Goal: Browse casually

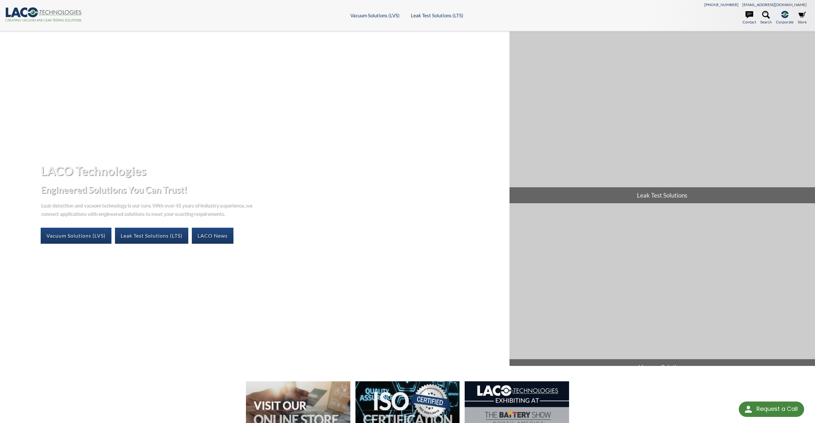
select select "Language Translate Widget"
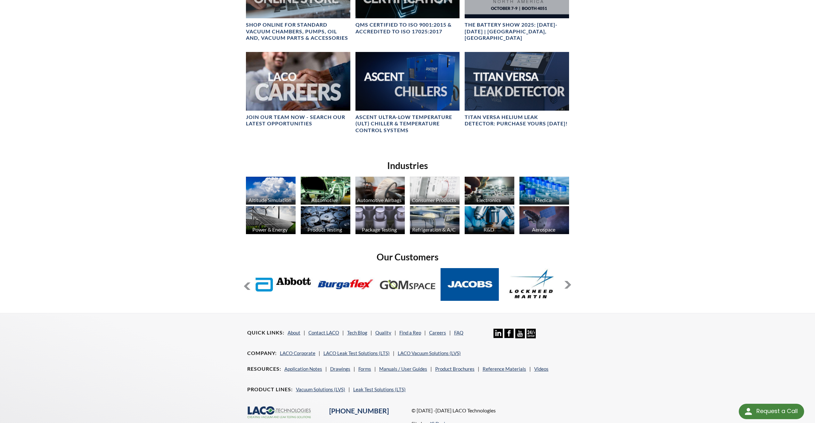
scroll to position [427, 0]
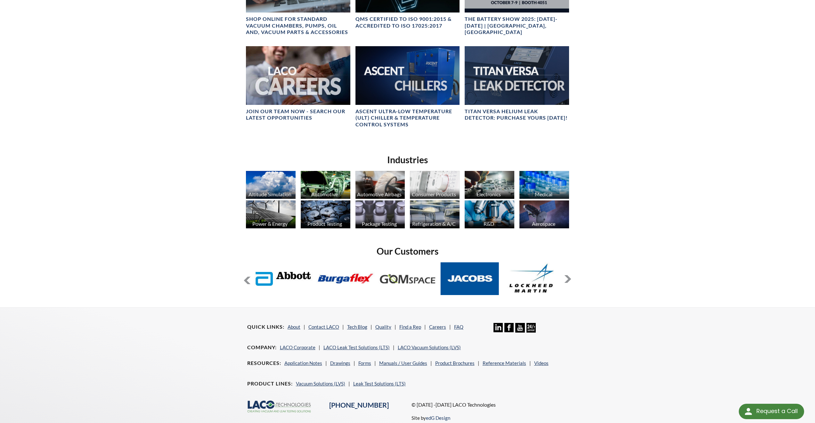
click at [568, 277] on button at bounding box center [568, 279] width 8 height 8
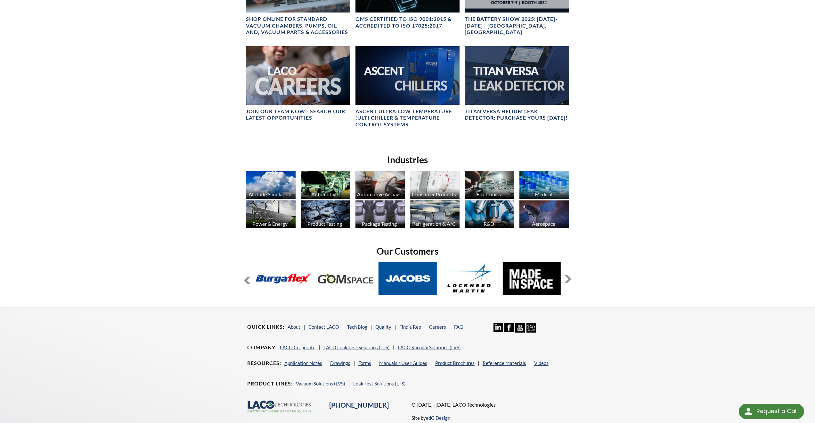
click at [568, 278] on button at bounding box center [568, 279] width 8 height 8
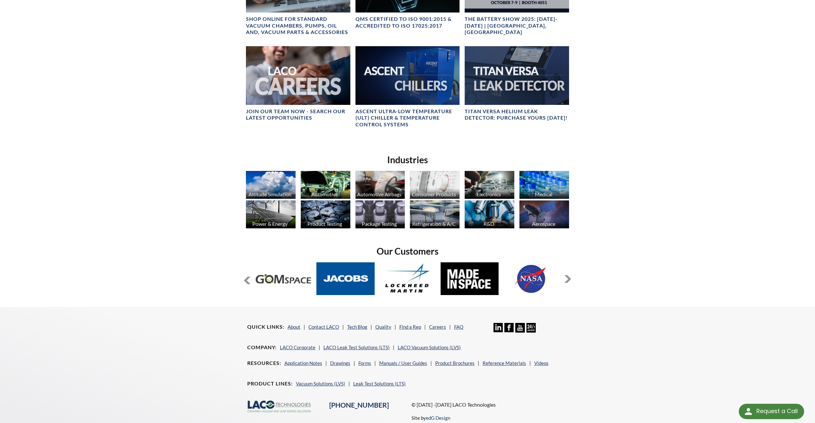
click at [568, 277] on button at bounding box center [568, 279] width 8 height 8
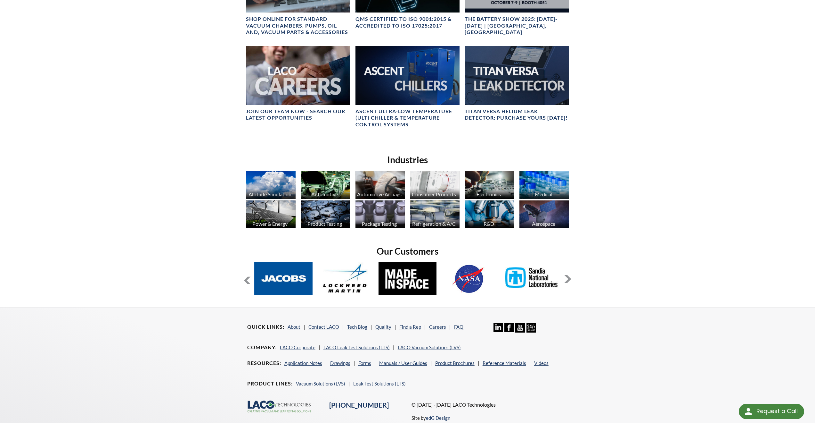
click at [568, 277] on button at bounding box center [568, 279] width 8 height 8
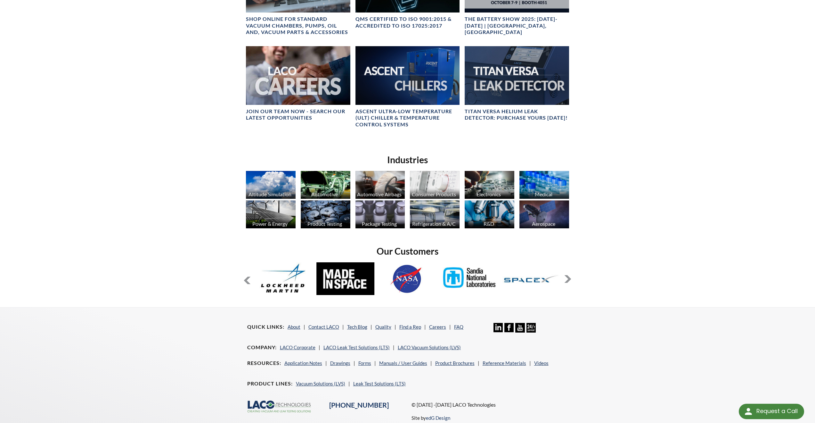
click at [570, 279] on button at bounding box center [568, 279] width 8 height 8
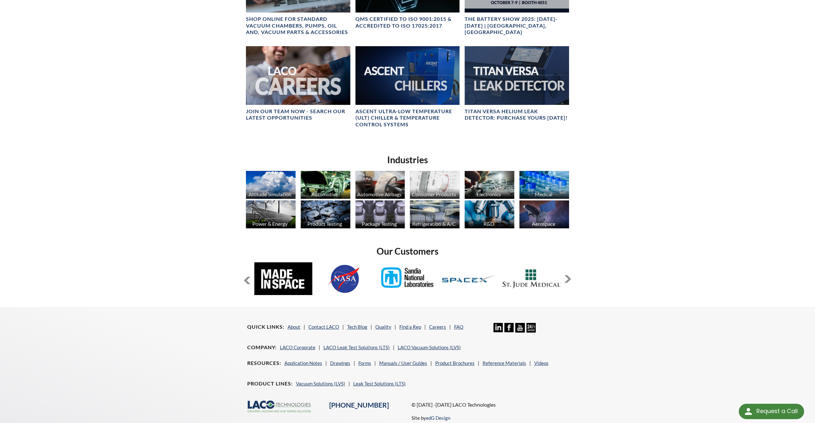
click at [570, 279] on button at bounding box center [568, 279] width 8 height 8
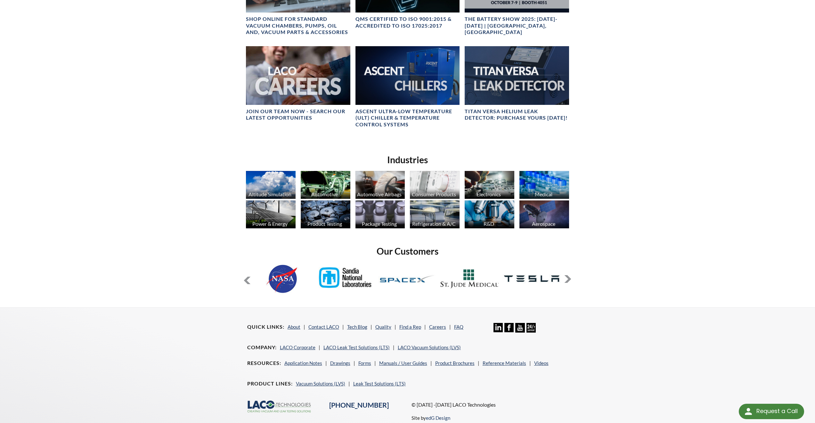
click at [569, 280] on button at bounding box center [568, 279] width 8 height 8
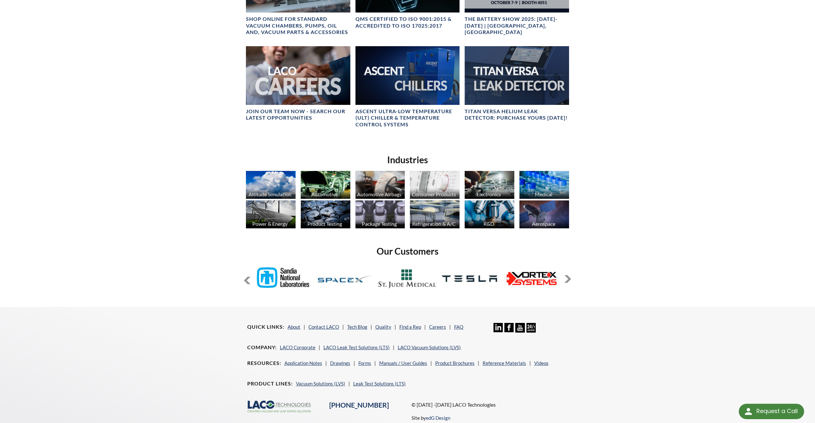
click at [569, 280] on button at bounding box center [568, 279] width 8 height 8
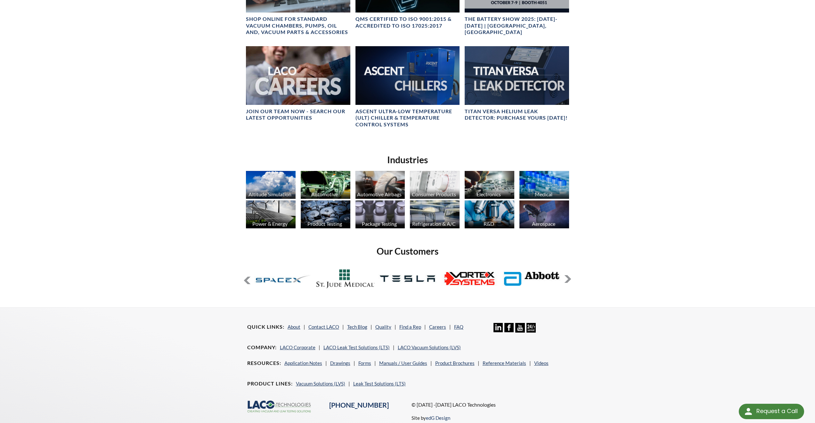
click at [569, 278] on button at bounding box center [568, 279] width 8 height 8
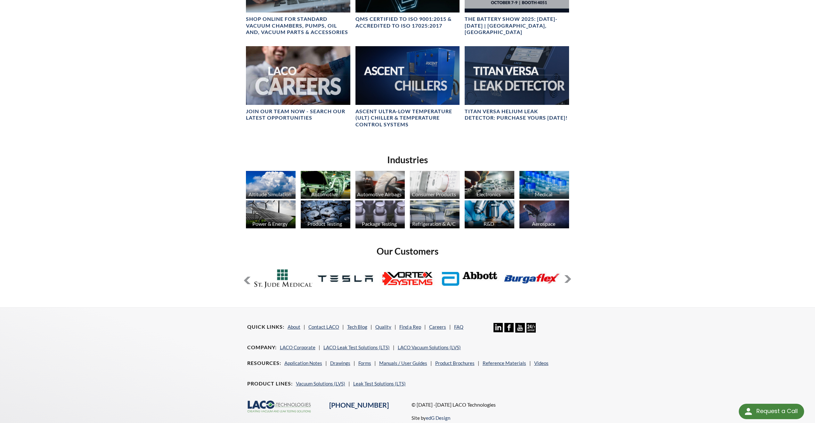
click at [569, 278] on button at bounding box center [568, 279] width 8 height 8
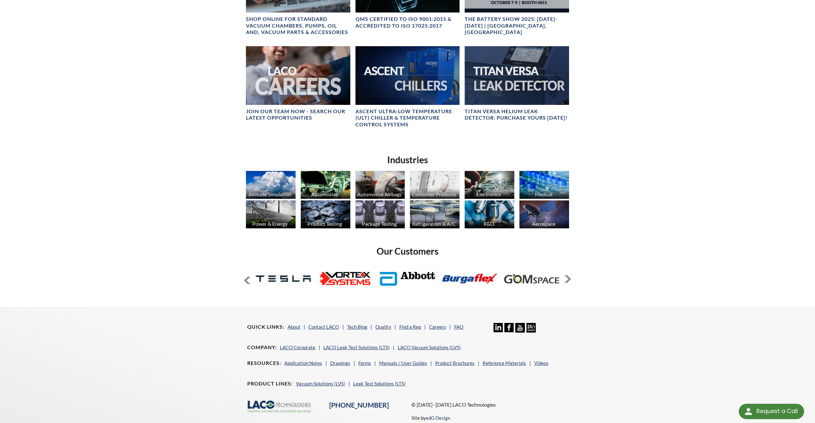
click at [569, 278] on button at bounding box center [568, 279] width 8 height 8
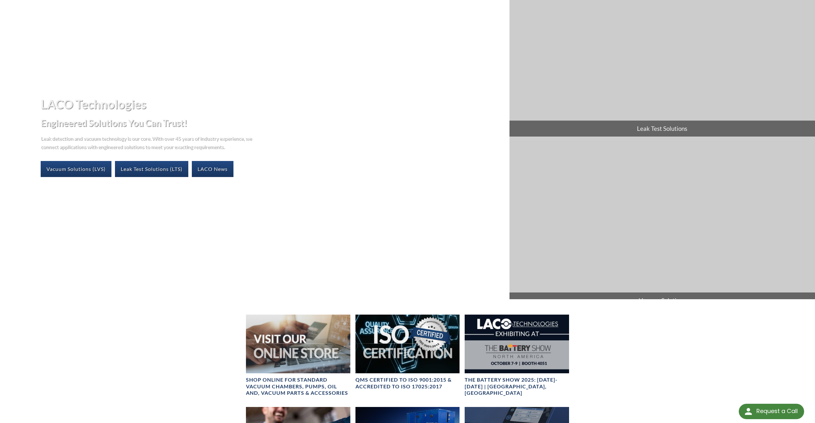
scroll to position [0, 0]
